Goal: Task Accomplishment & Management: Manage account settings

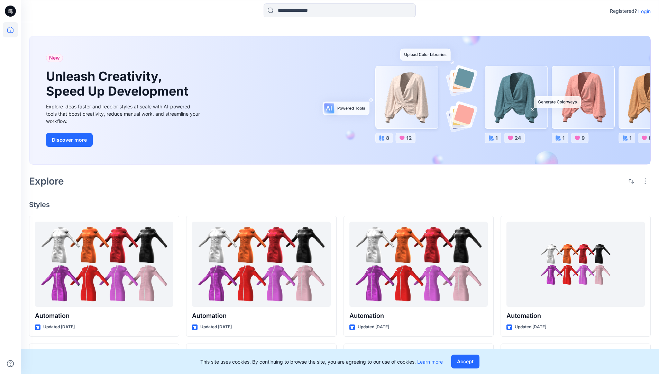
click at [645, 11] on p "Login" at bounding box center [644, 11] width 12 height 7
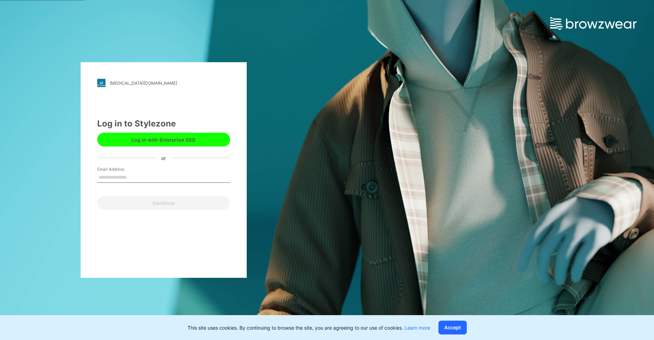
click at [113, 176] on input "Email Address" at bounding box center [163, 178] width 133 height 10
type input "**********"
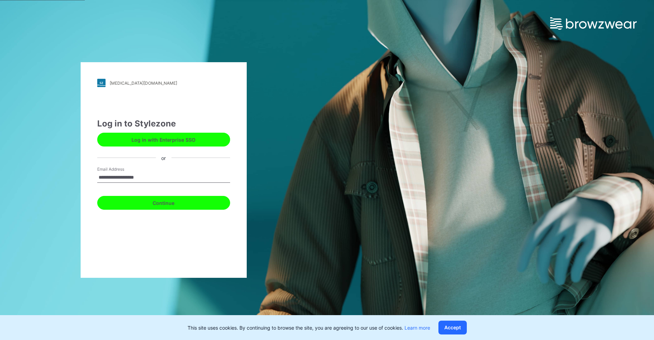
click at [149, 209] on button "Continue" at bounding box center [163, 203] width 133 height 14
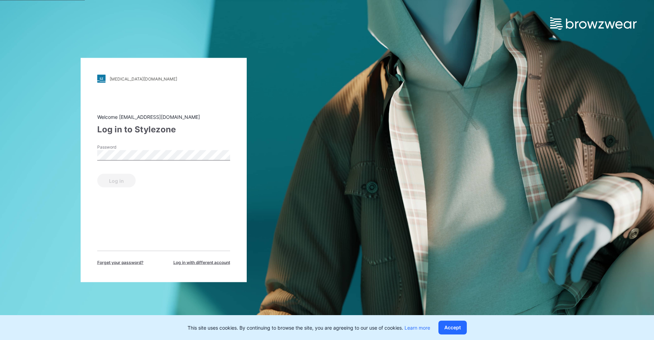
click at [128, 263] on span "Forget your password?" at bounding box center [120, 263] width 46 height 6
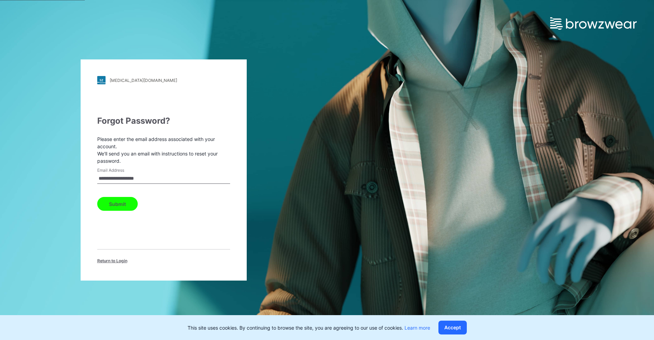
click at [105, 262] on span "Return to Login" at bounding box center [112, 261] width 30 height 6
